Goal: Task Accomplishment & Management: Manage account settings

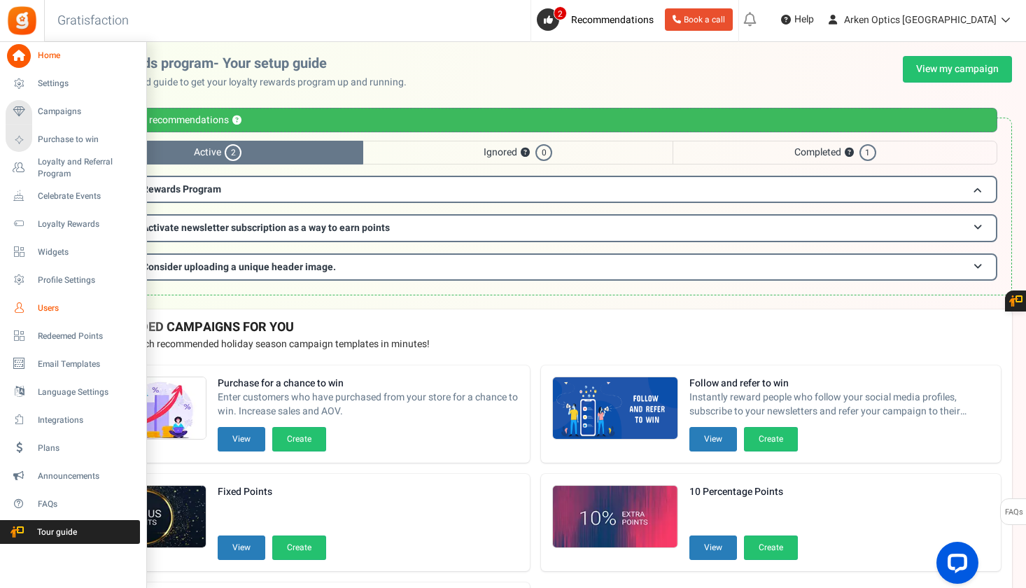
click at [51, 313] on span "Users" at bounding box center [87, 308] width 98 height 12
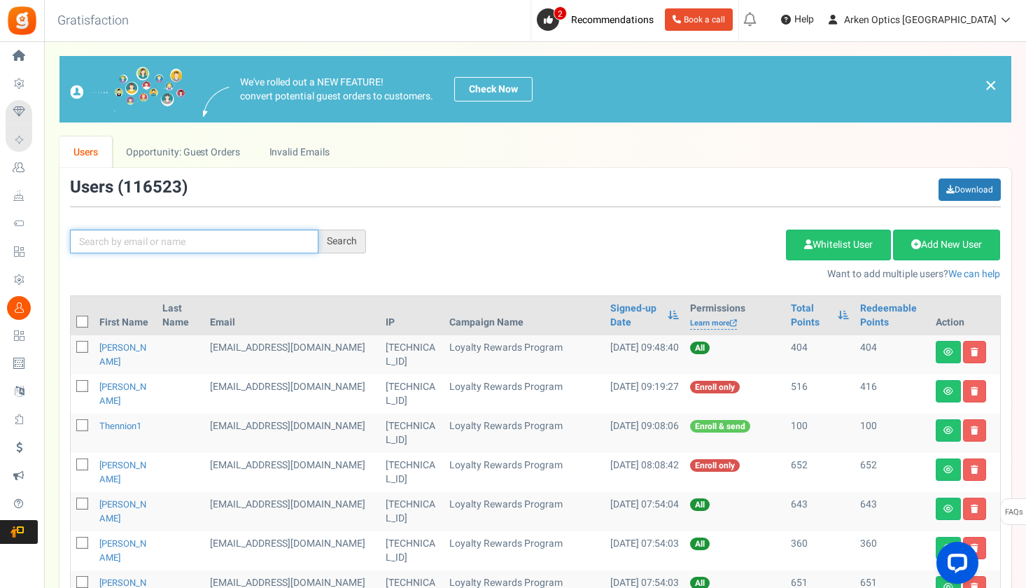
click at [266, 235] on input "text" at bounding box center [194, 242] width 249 height 24
paste input "[EMAIL_ADDRESS][DOMAIN_NAME]"
type input "[EMAIL_ADDRESS][DOMAIN_NAME]"
click at [359, 239] on div "Search" at bounding box center [343, 242] width 48 height 24
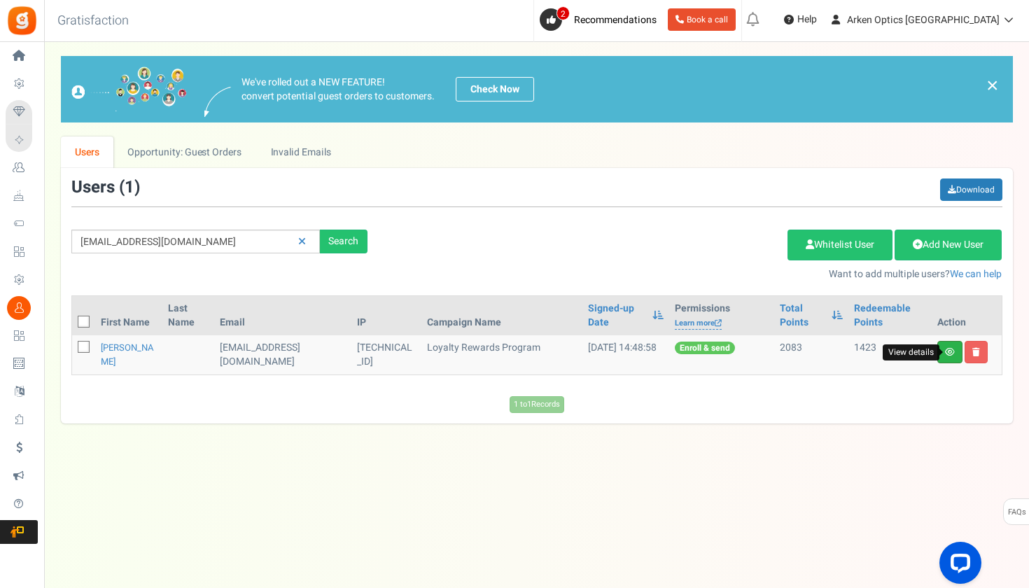
click at [949, 354] on icon at bounding box center [950, 352] width 10 height 8
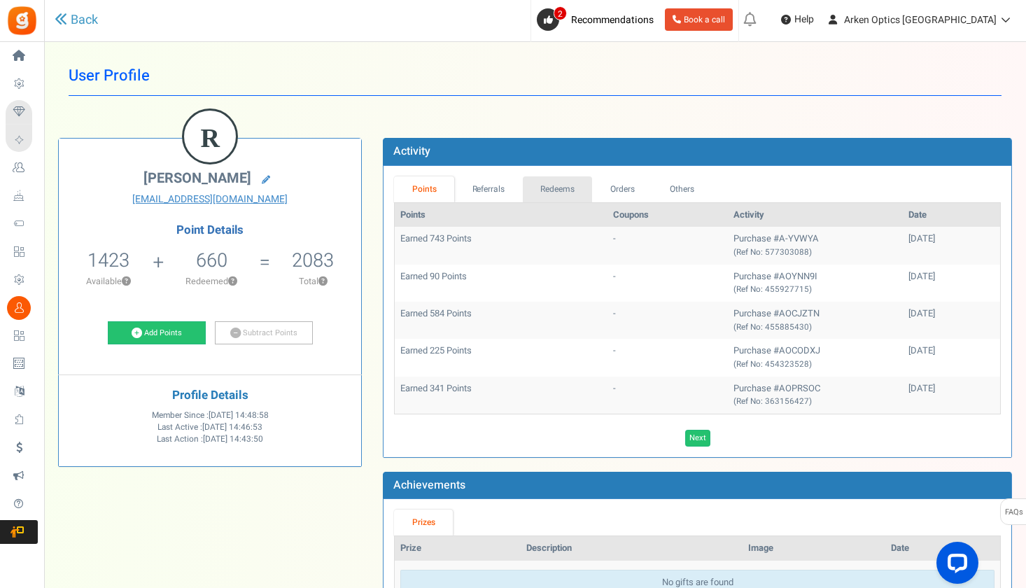
click at [555, 194] on link "Redeems" at bounding box center [558, 189] width 70 height 26
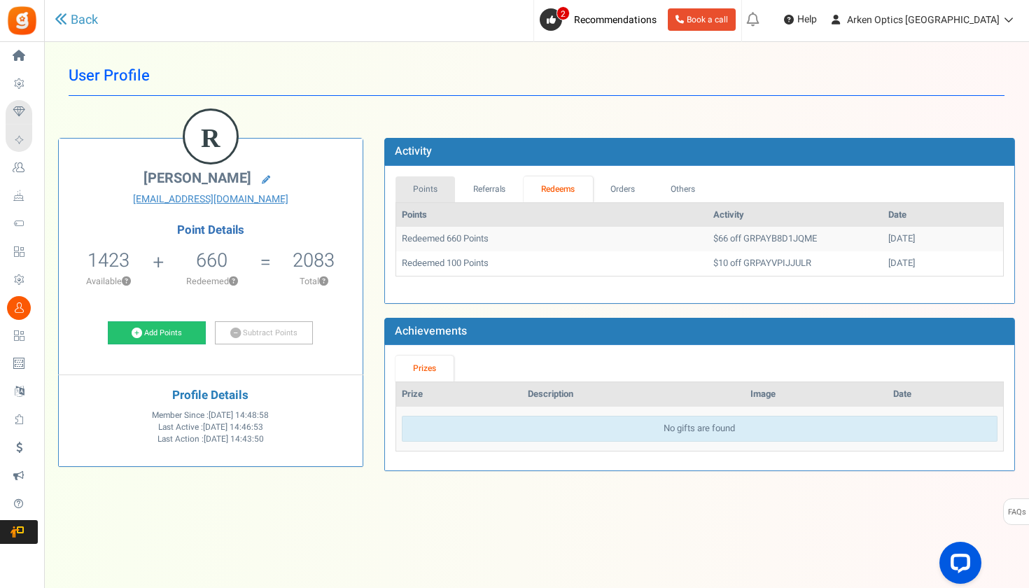
click at [427, 181] on link "Points" at bounding box center [426, 189] width 60 height 26
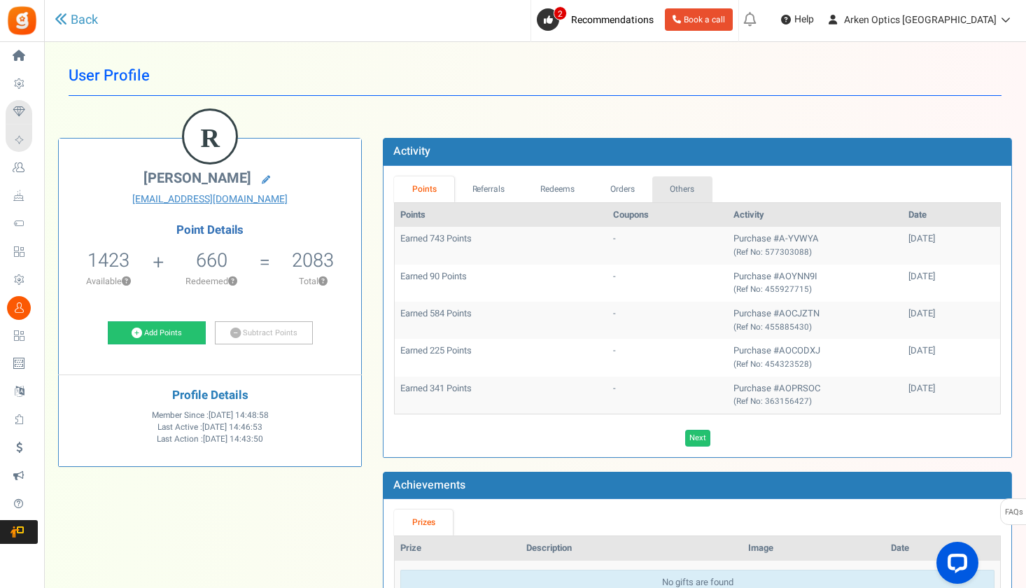
click at [678, 186] on link "Others" at bounding box center [682, 189] width 60 height 26
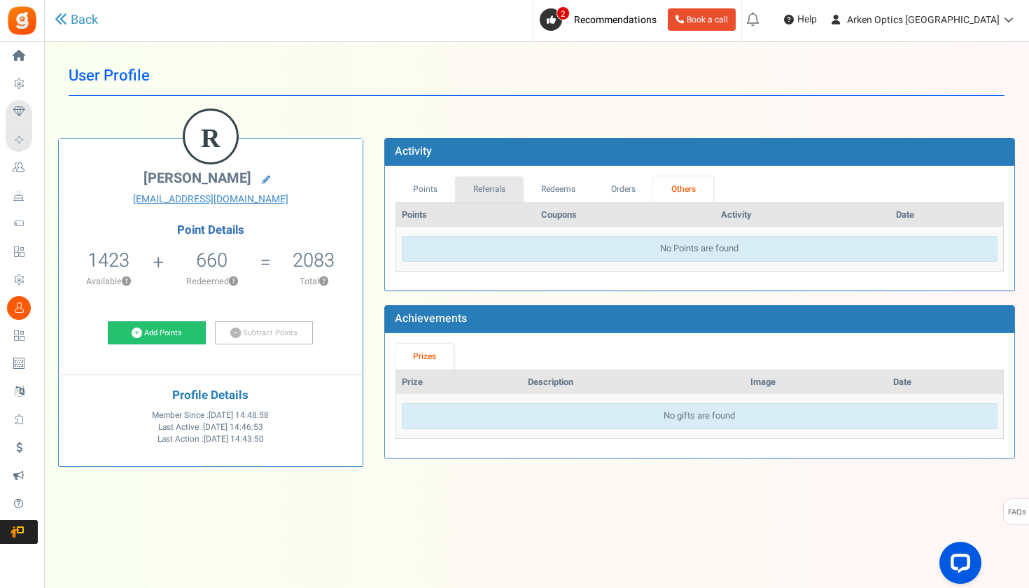
click at [496, 195] on link "Referrals" at bounding box center [489, 189] width 69 height 26
click at [563, 192] on link "Redeems" at bounding box center [559, 189] width 70 height 26
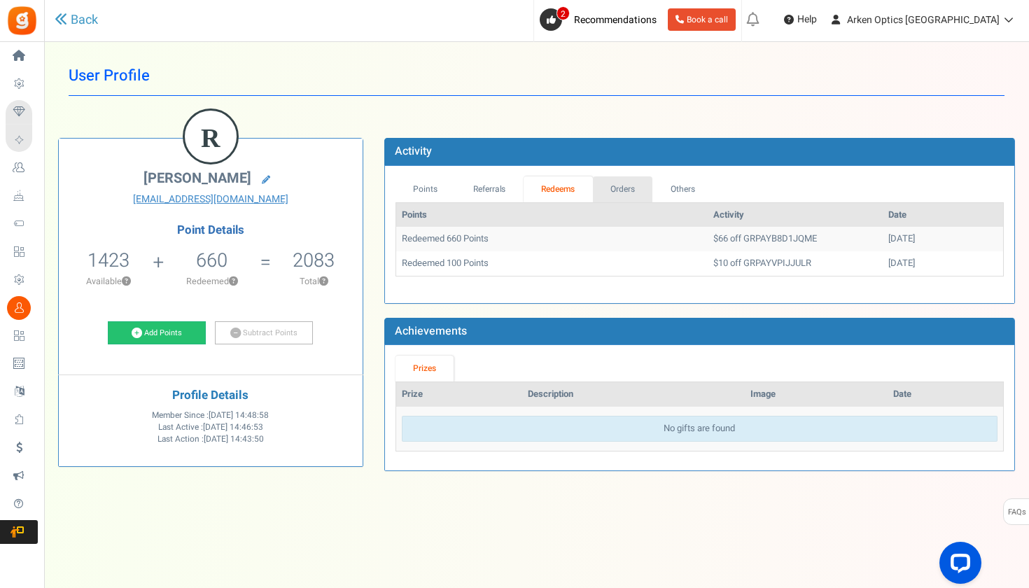
click at [624, 186] on link "Orders" at bounding box center [623, 189] width 60 height 26
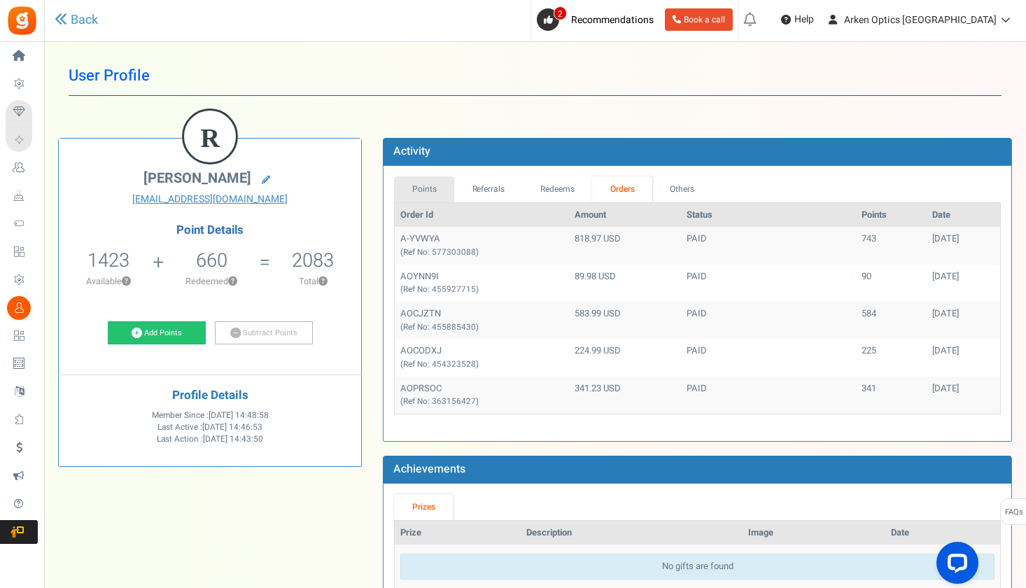
click at [432, 182] on link "Points" at bounding box center [424, 189] width 60 height 26
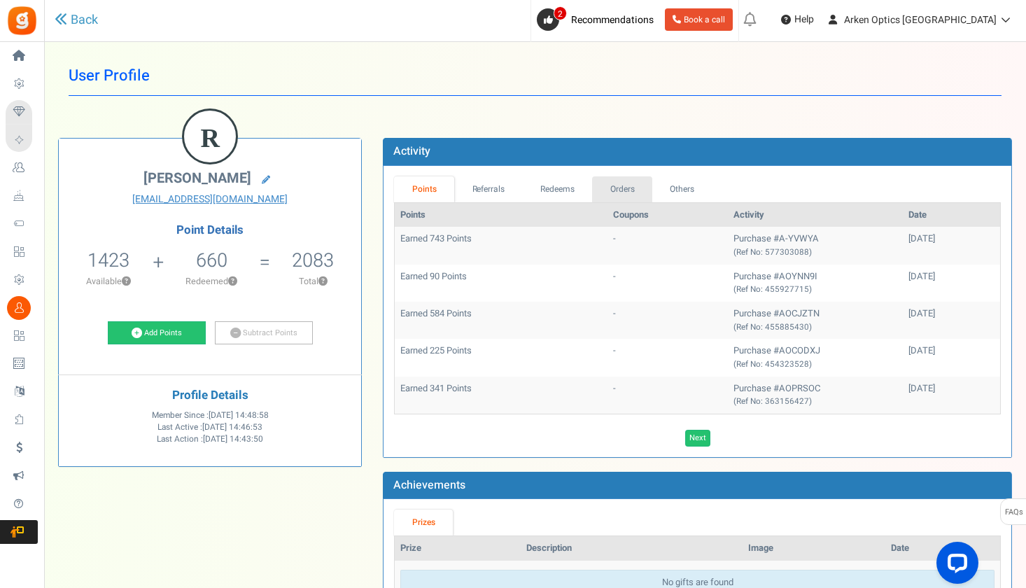
click at [634, 197] on link "Orders" at bounding box center [622, 189] width 60 height 26
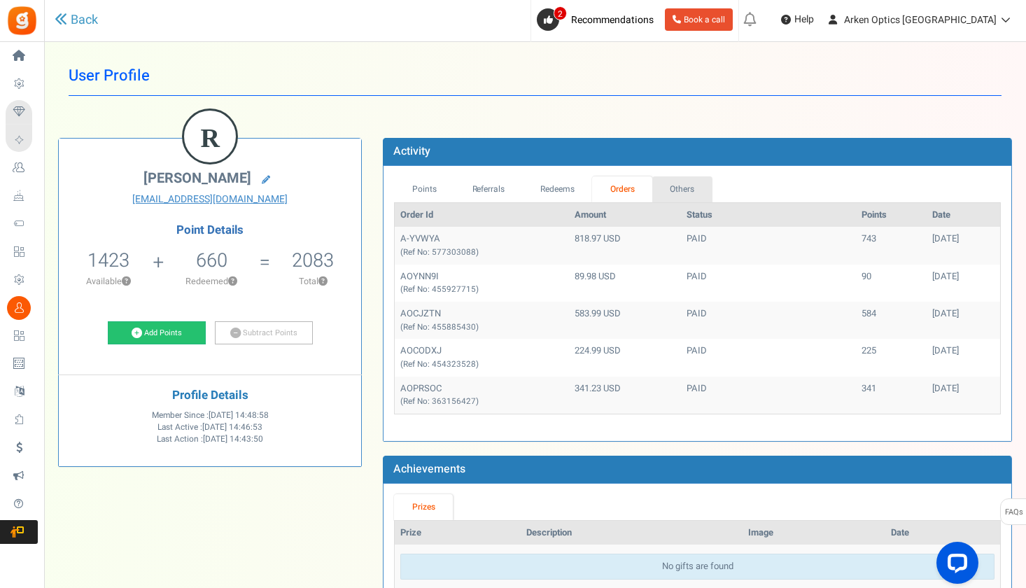
click at [667, 190] on link "Others" at bounding box center [682, 189] width 60 height 26
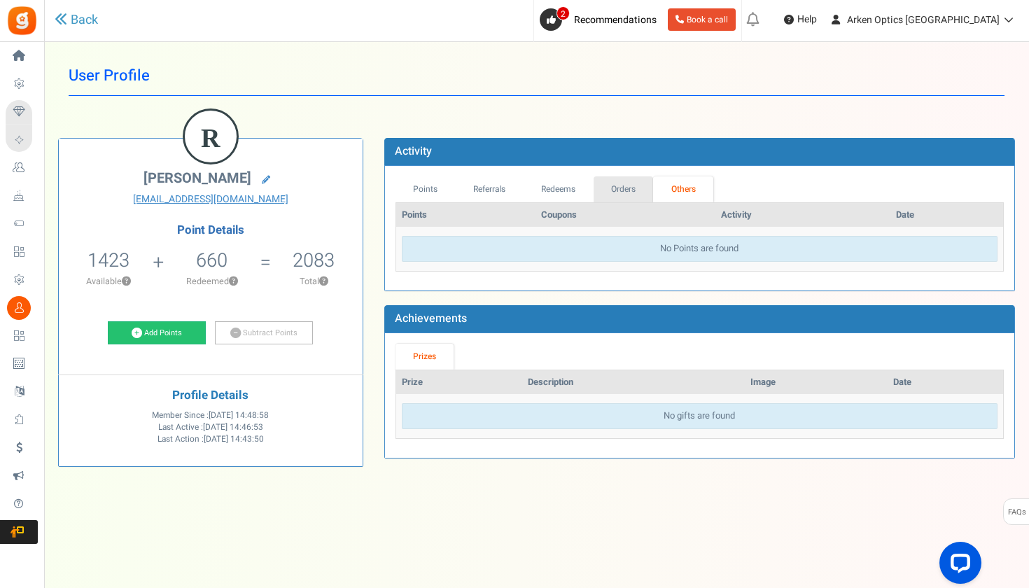
click at [638, 194] on link "Orders" at bounding box center [624, 189] width 60 height 26
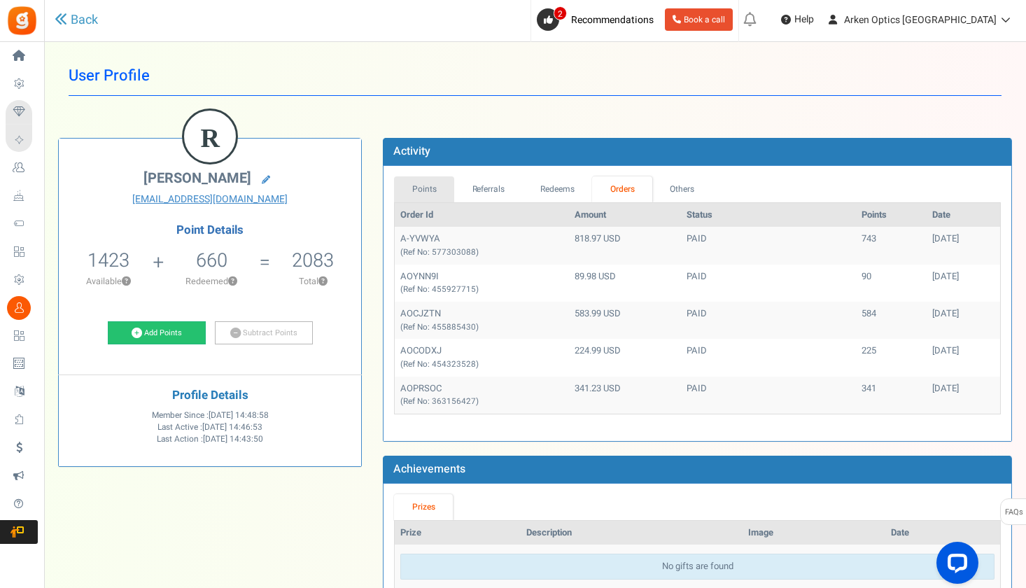
click at [425, 193] on link "Points" at bounding box center [424, 189] width 60 height 26
